Goal: Use online tool/utility: Utilize a website feature to perform a specific function

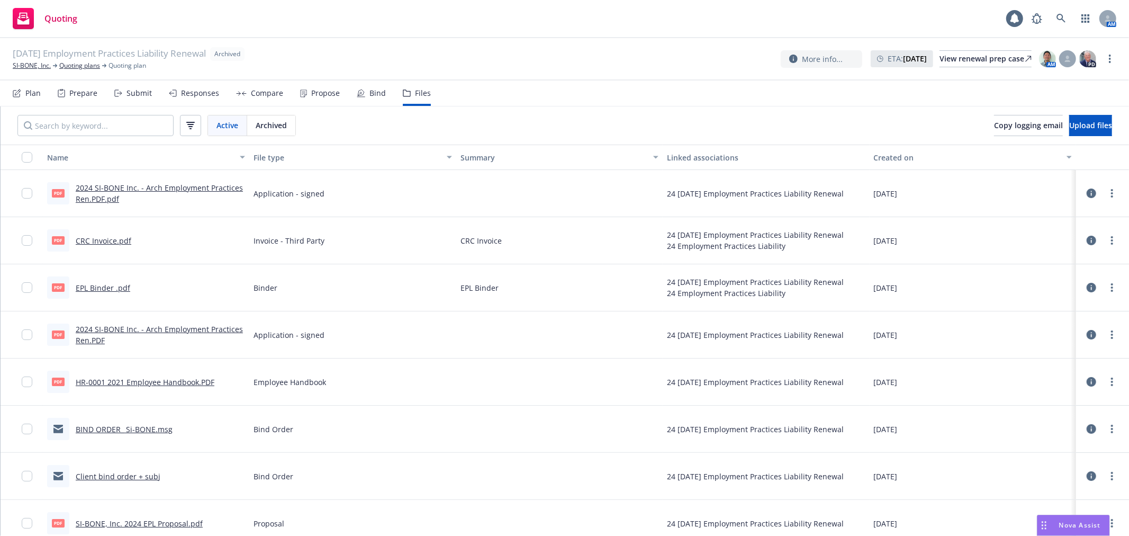
drag, startPoint x: 1081, startPoint y: 516, endPoint x: 1067, endPoint y: 529, distance: 18.3
click at [1078, 517] on div "Nova Assist" at bounding box center [1073, 525] width 72 height 20
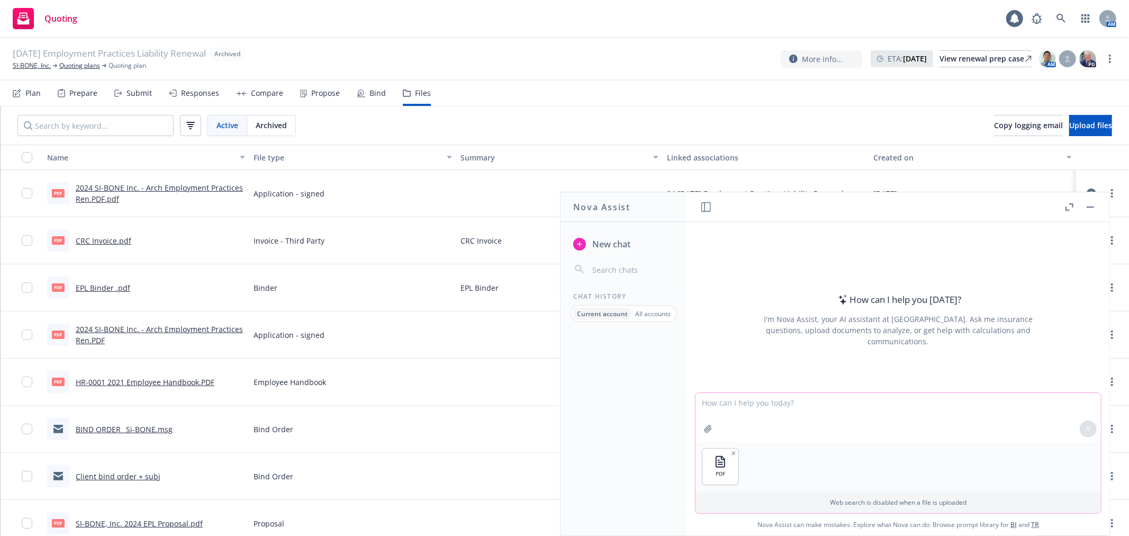
click at [806, 405] on textarea at bounding box center [897, 417] width 405 height 49
type textarea "summarize"
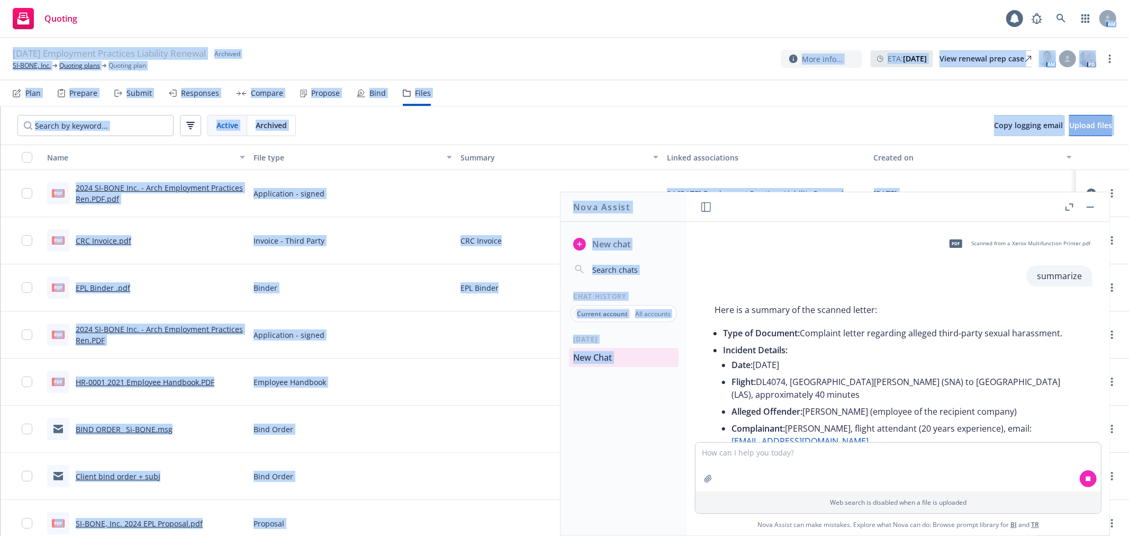
drag, startPoint x: 839, startPoint y: 205, endPoint x: 652, endPoint y: 33, distance: 254.7
click at [652, 29] on body "Quoting 1 AM [DATE] Employment Practices Liability Renewal Archived SI-BONE, In…" at bounding box center [564, 268] width 1129 height 536
click at [786, 224] on div "pdf Scanned from a Xerox Multifunction Printer.pdf summarize Here is a summary …" at bounding box center [898, 332] width 422 height 220
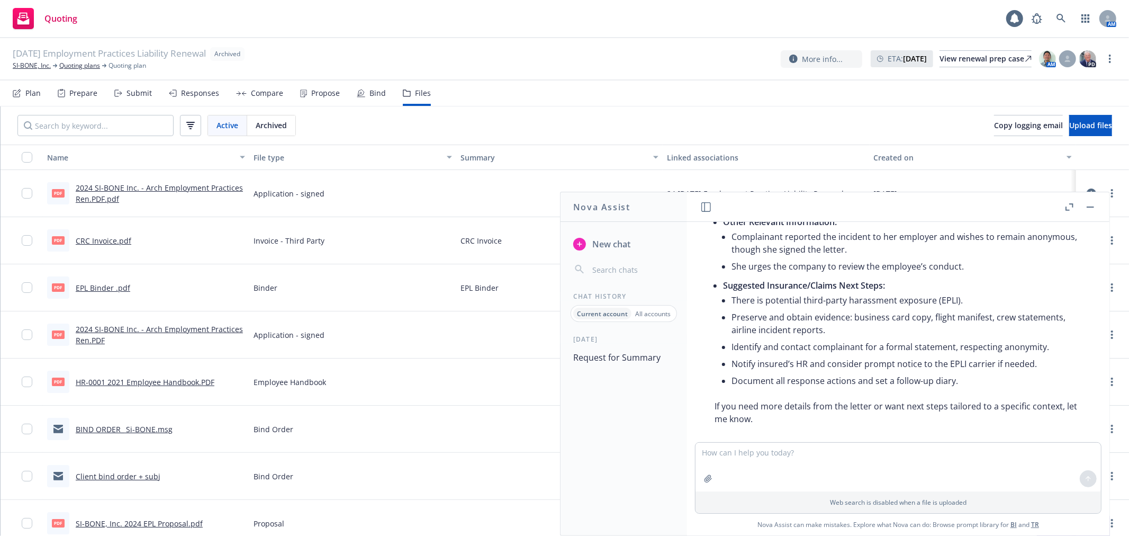
click at [1066, 210] on icon "button" at bounding box center [1067, 208] width 4 height 4
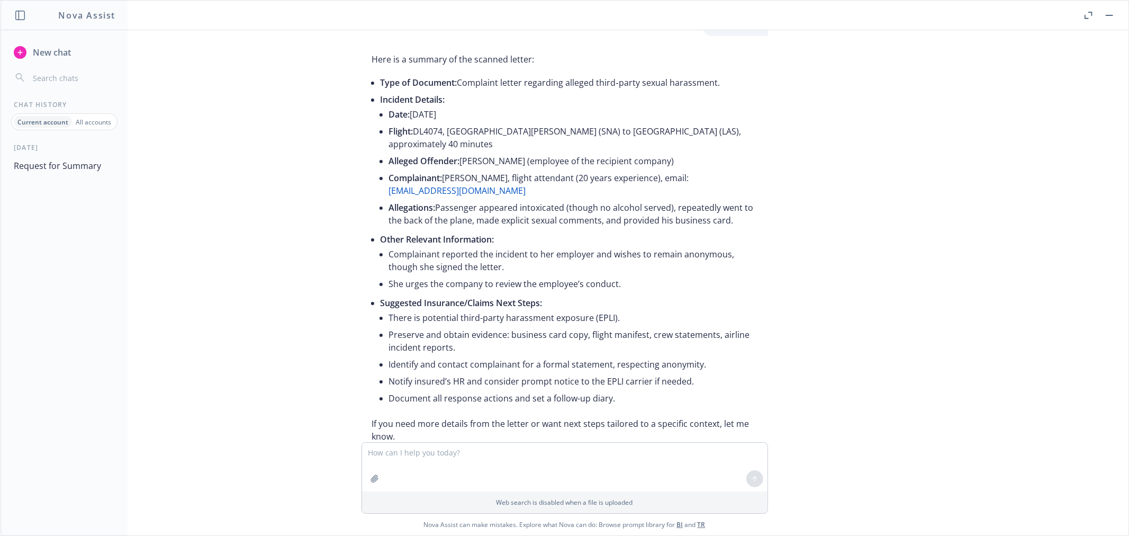
scroll to position [76, 0]
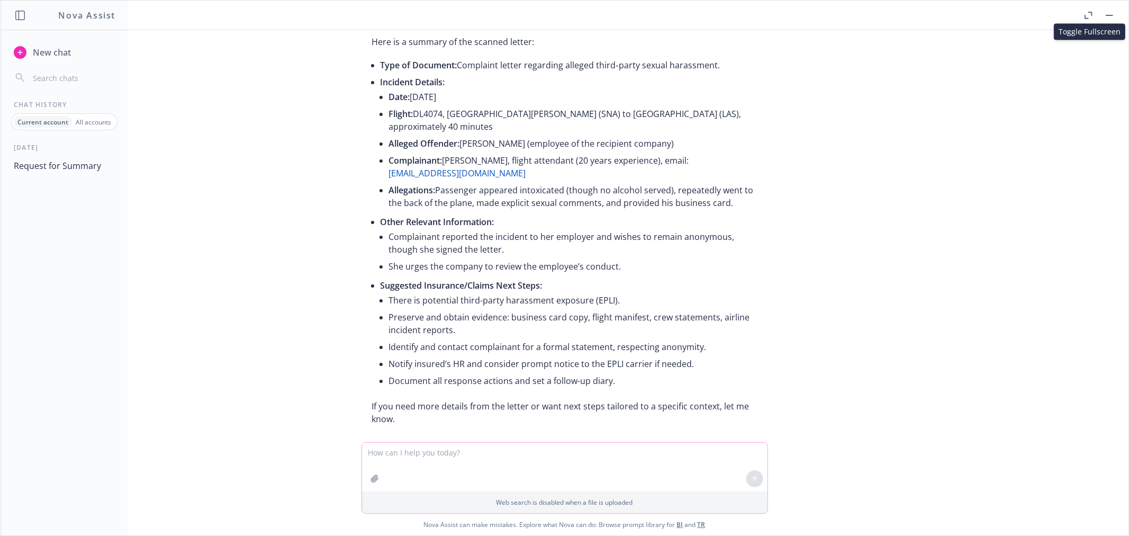
click at [518, 458] on textarea at bounding box center [564, 466] width 405 height 49
paste textarea "I am working on SI [PERSON_NAME]’s EPL renewal (10/1). Arch (incumbent carrier)…"
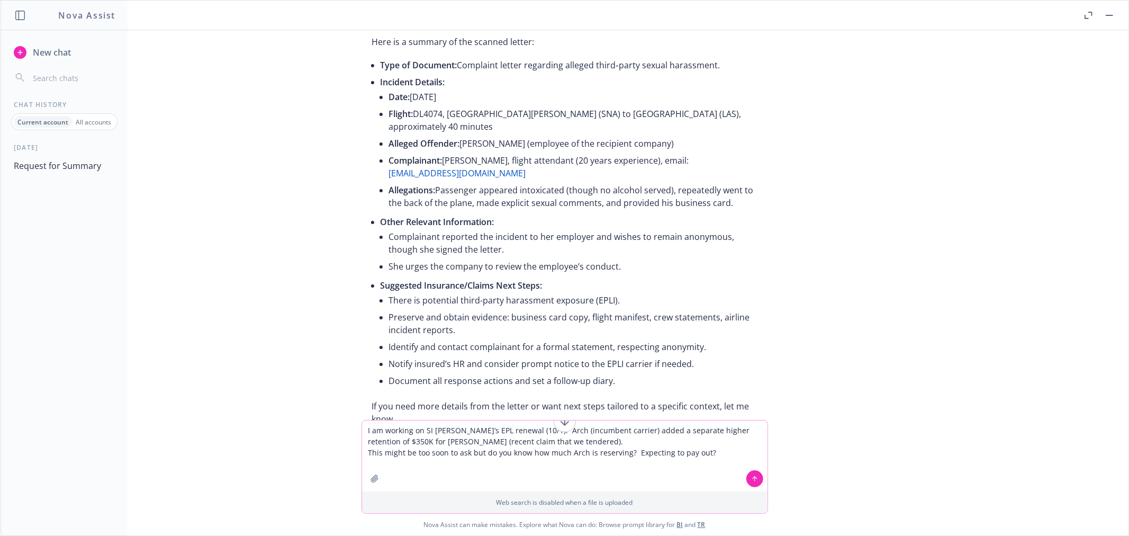
type textarea "I am working on SI [PERSON_NAME]’s EPL renewal (10/1). Arch (incumbent carrier)…"
click at [751, 475] on icon at bounding box center [754, 478] width 7 height 7
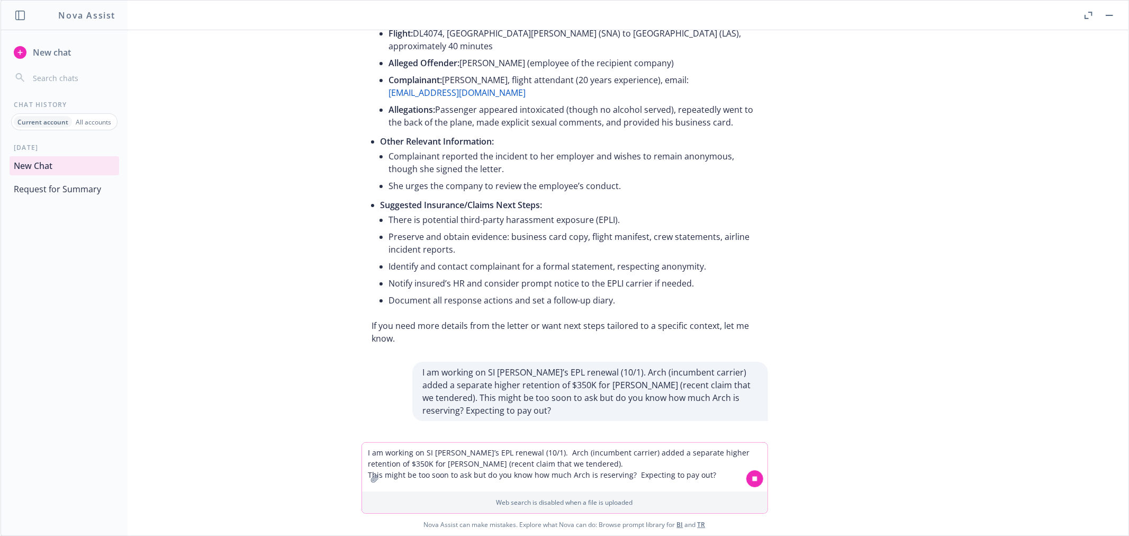
scroll to position [165, 0]
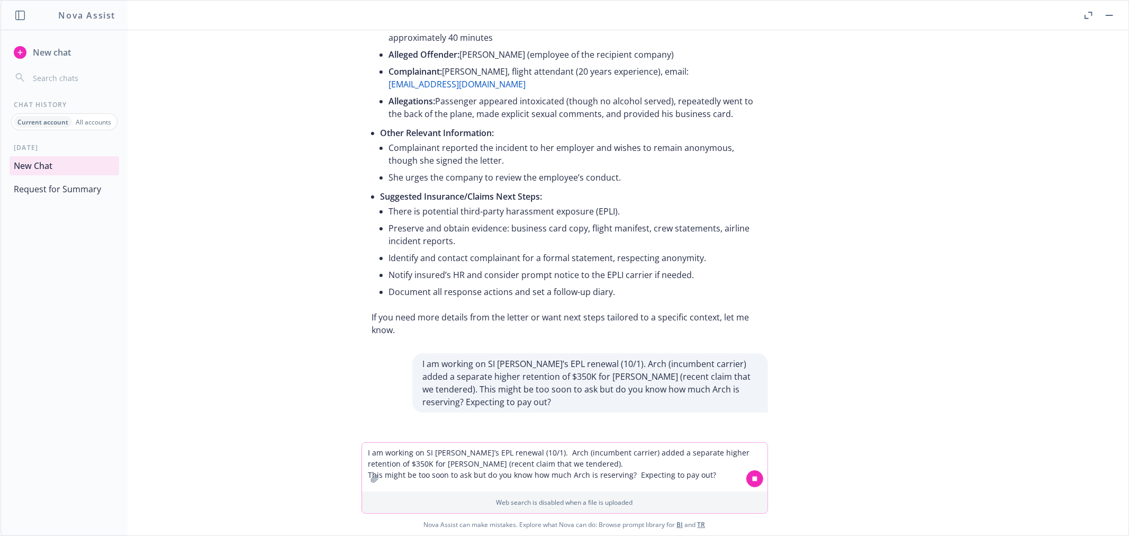
click at [516, 451] on textarea "I am working on SI [PERSON_NAME]’s EPL renewal (10/1). Arch (incumbent carrier)…" at bounding box center [564, 466] width 405 height 49
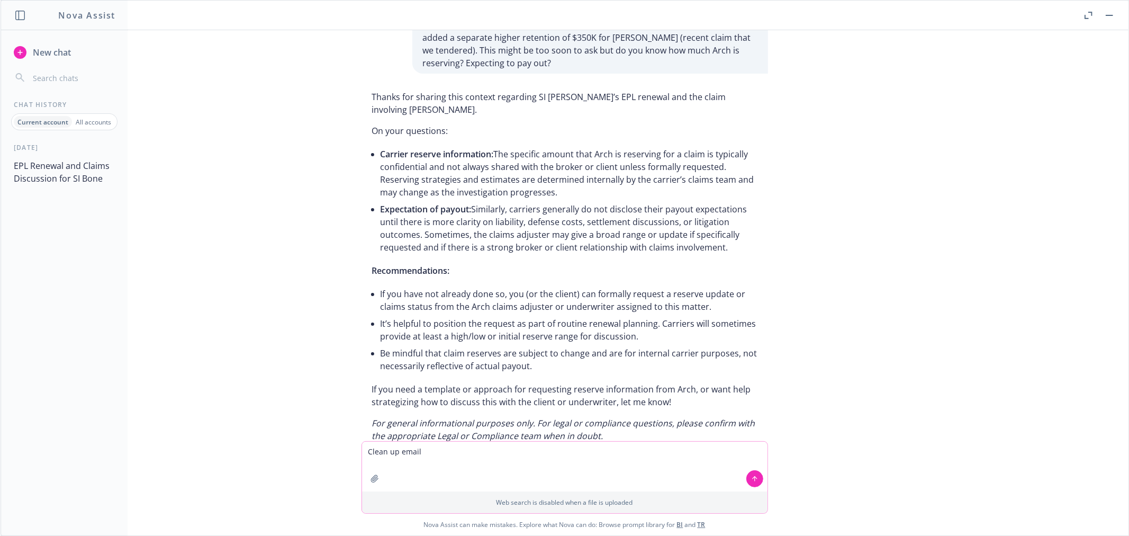
scroll to position [522, 0]
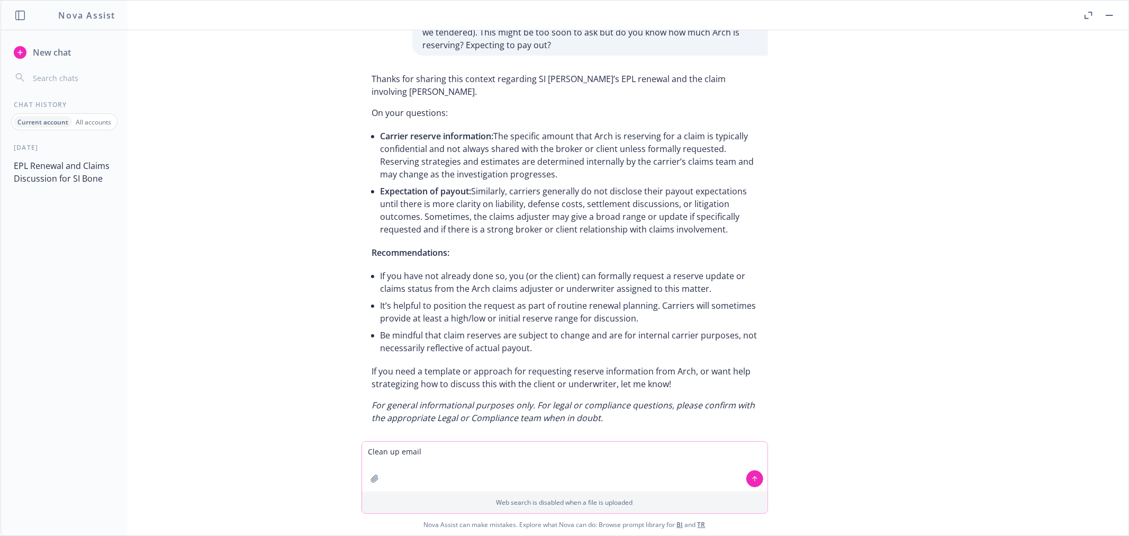
type textarea "Clean up email"
click at [440, 441] on div at bounding box center [564, 447] width 1111 height 13
click at [436, 451] on textarea "Clean up email" at bounding box center [564, 466] width 405 height 50
click at [752, 477] on icon at bounding box center [754, 477] width 4 height 2
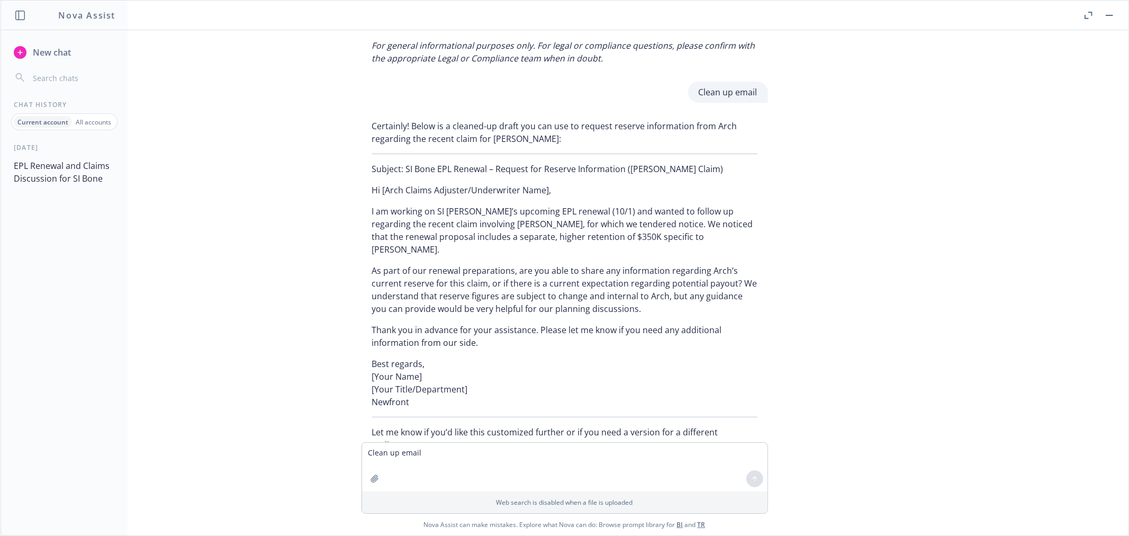
scroll to position [882, 0]
click at [425, 458] on textarea "Clean up email" at bounding box center [564, 466] width 405 height 49
type textarea "not an email to carrier but claim team member"
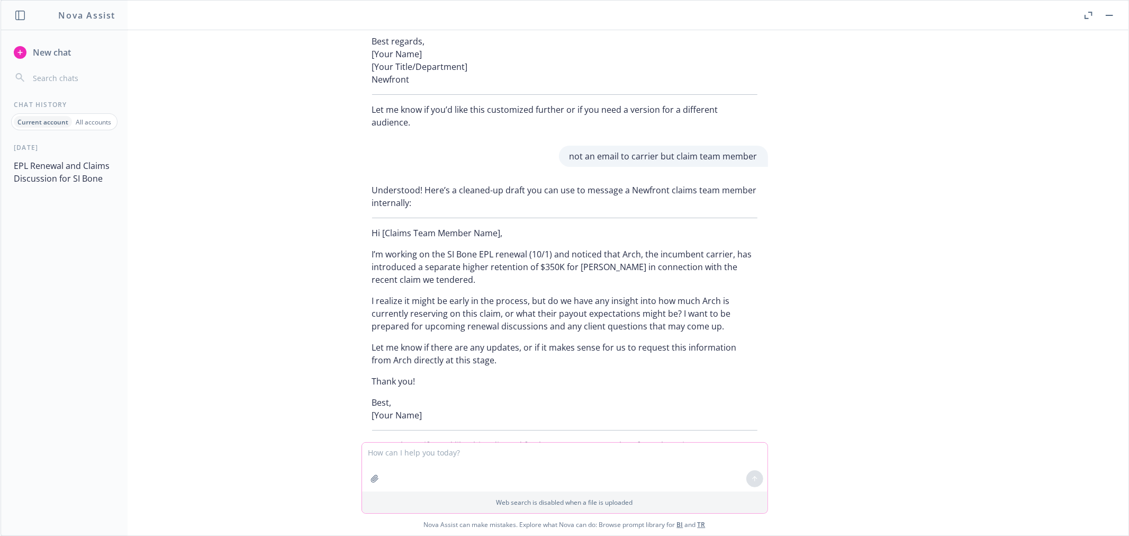
scroll to position [1204, 0]
drag, startPoint x: 461, startPoint y: 333, endPoint x: 464, endPoint y: 324, distance: 9.4
click at [461, 331] on div "Understood! Here’s a cleaned-up draft you can use to message a Newfront claims …" at bounding box center [564, 316] width 406 height 276
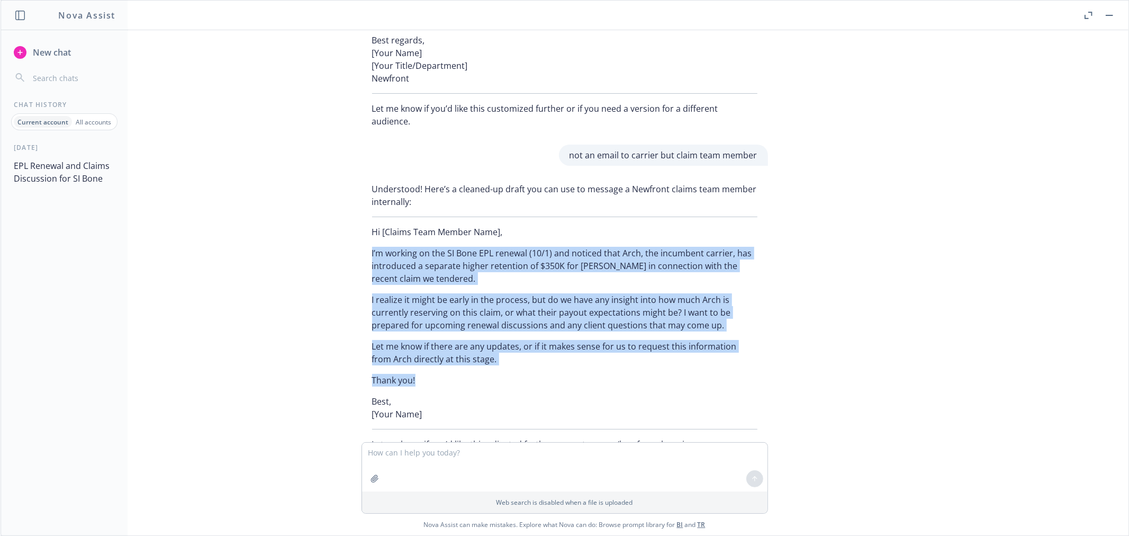
drag, startPoint x: 434, startPoint y: 340, endPoint x: 382, endPoint y: 209, distance: 141.3
click at [361, 213] on div "Understood! Here’s a cleaned-up draft you can use to message a Newfront claims …" at bounding box center [564, 316] width 406 height 276
copy div "I’m working on the SI Bone EPL renewal (10/1) and noticed that Arch, the incumb…"
